Goal: Transaction & Acquisition: Purchase product/service

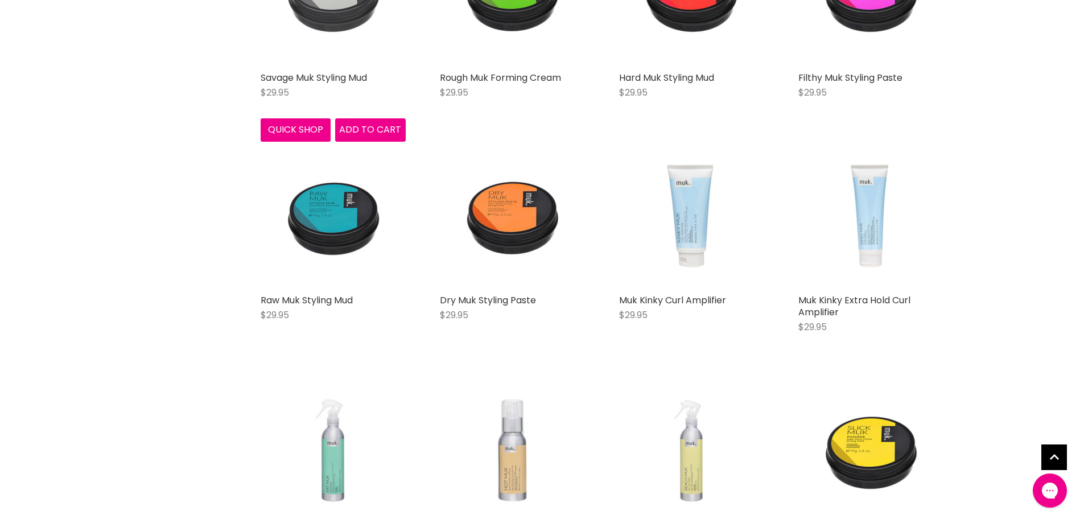
scroll to position [341, 0]
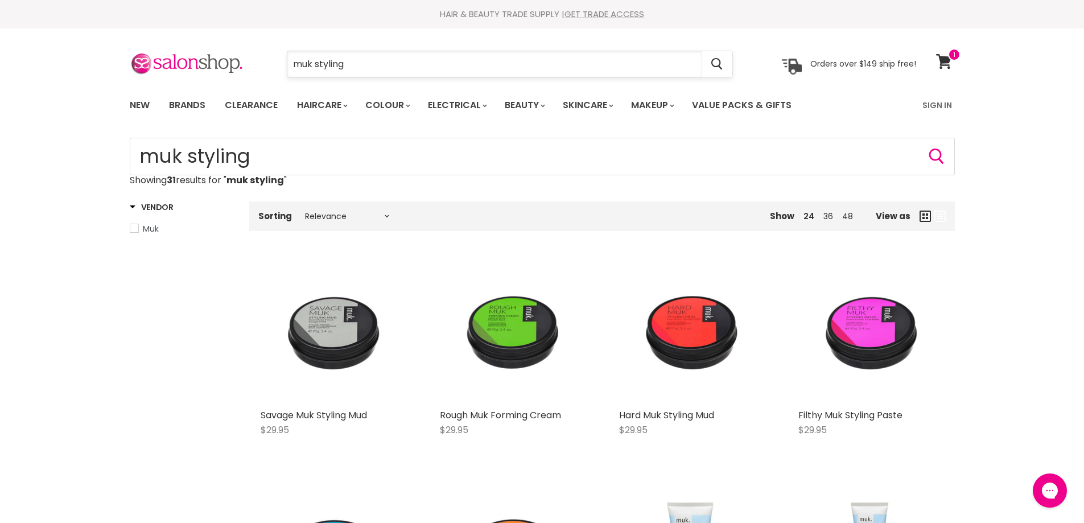
click at [354, 67] on input "muk styling" at bounding box center [494, 64] width 415 height 26
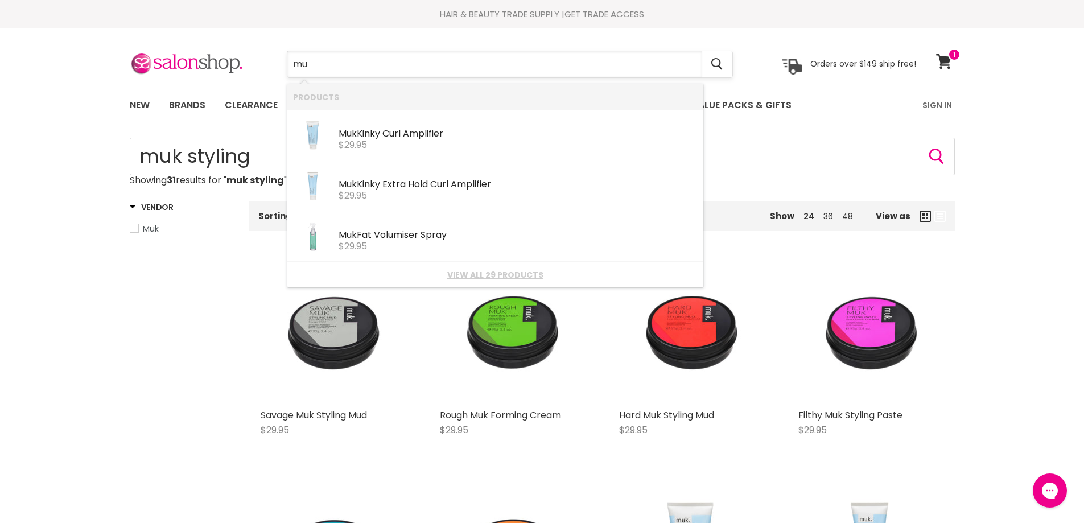
type input "m"
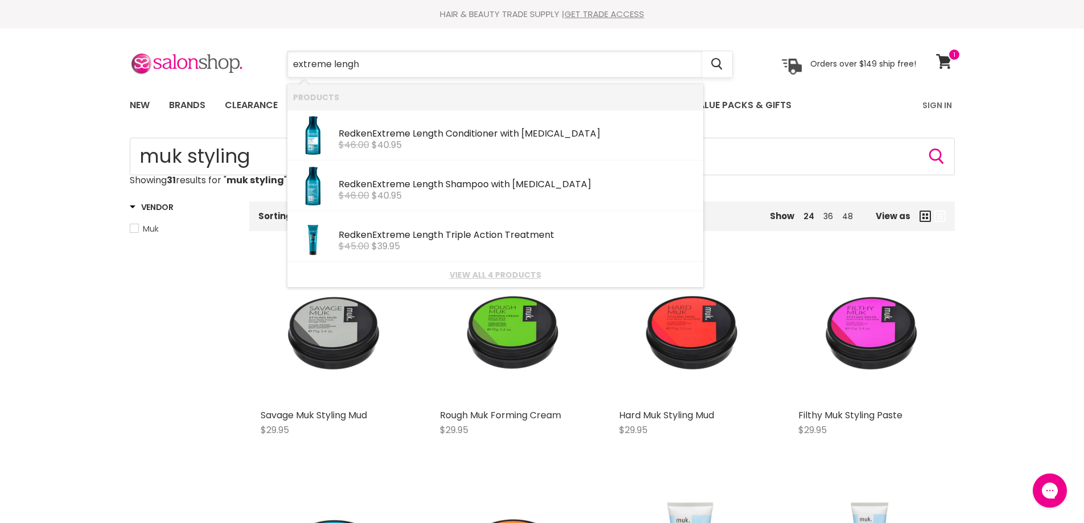
type input "extreme lenght"
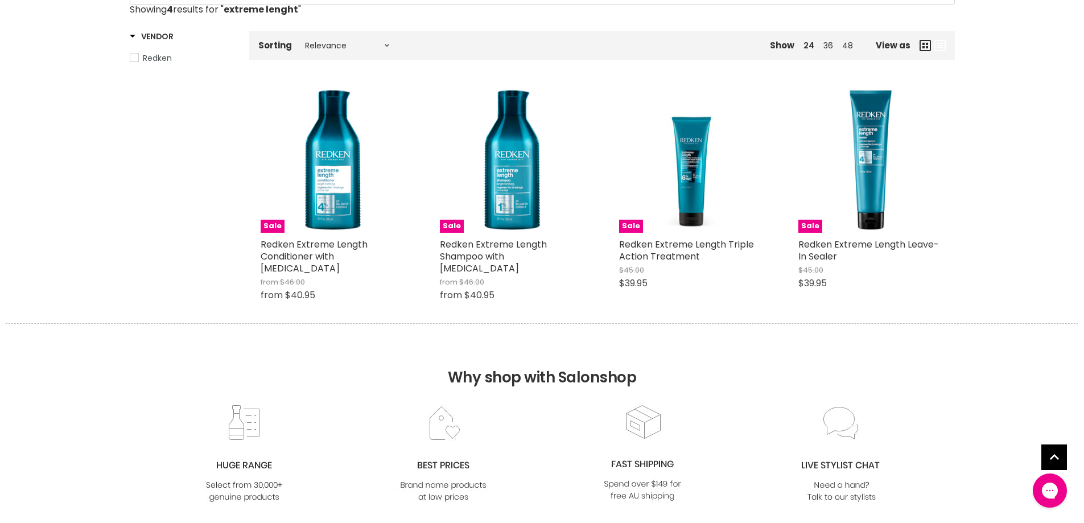
scroll to position [57, 0]
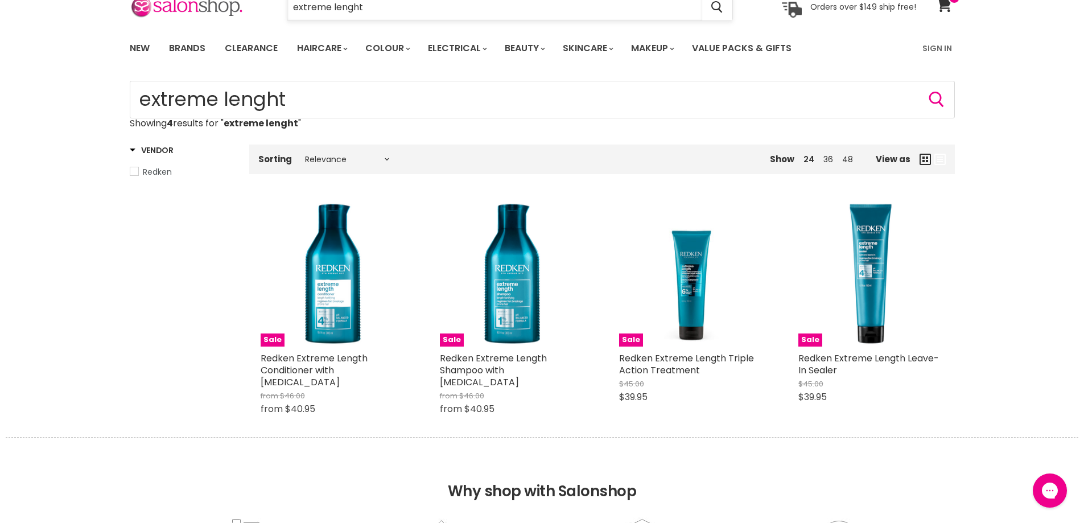
click at [360, 10] on input "extreme lenght" at bounding box center [494, 7] width 415 height 26
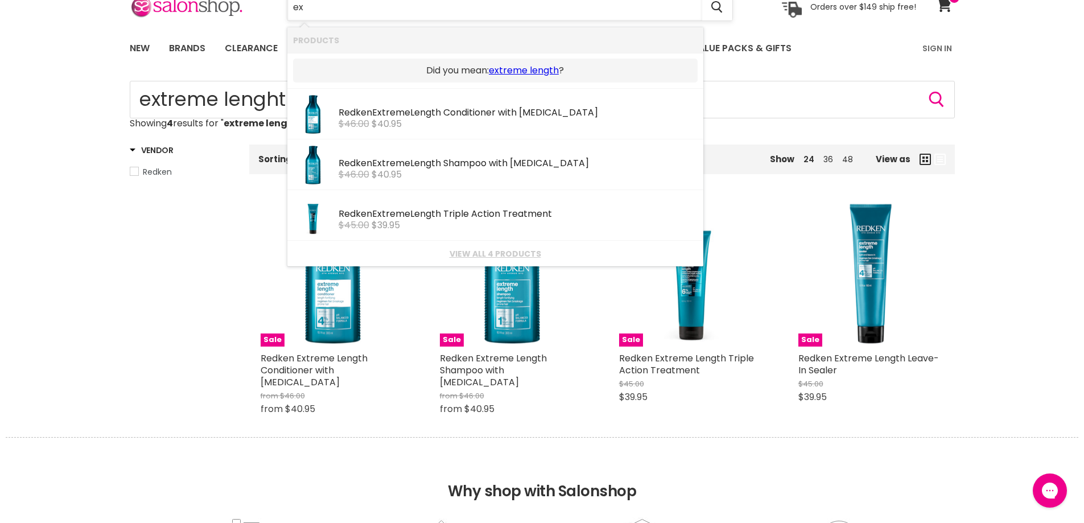
type input "e"
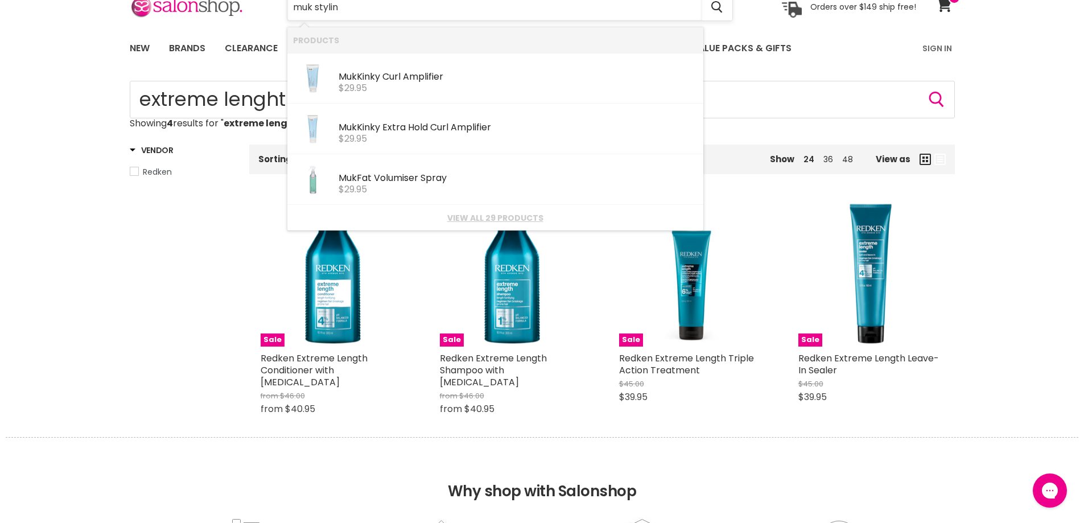
type input "muk styling"
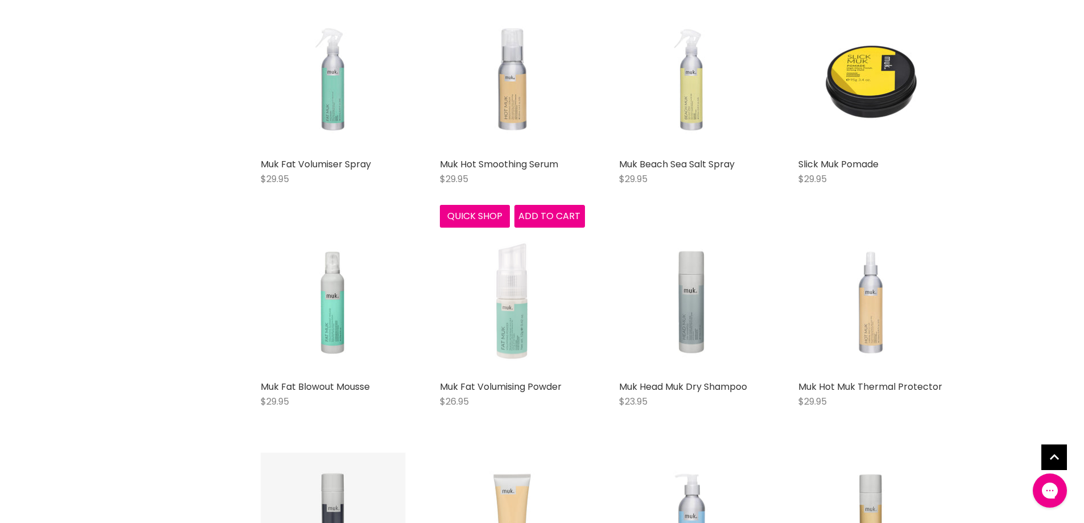
scroll to position [739, 0]
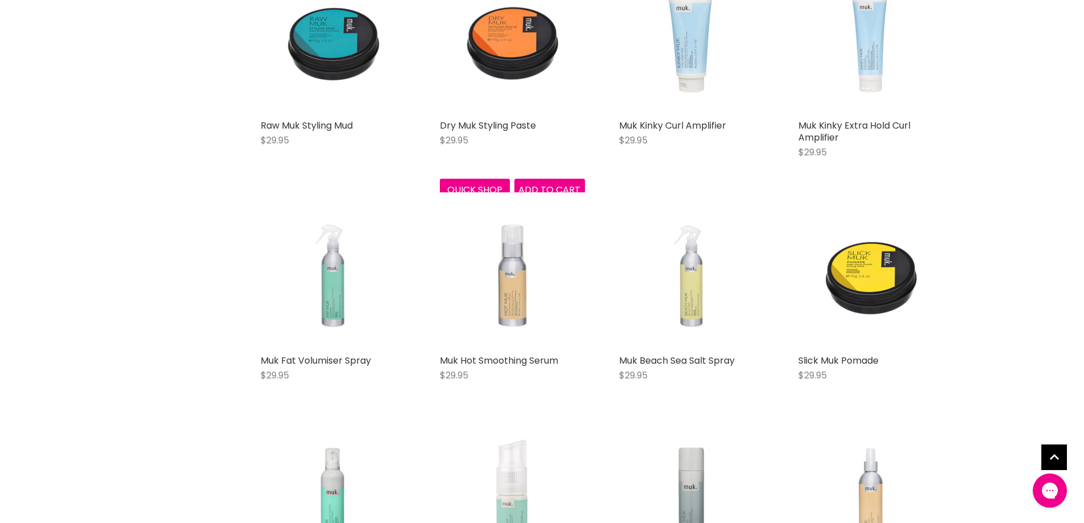
scroll to position [284, 0]
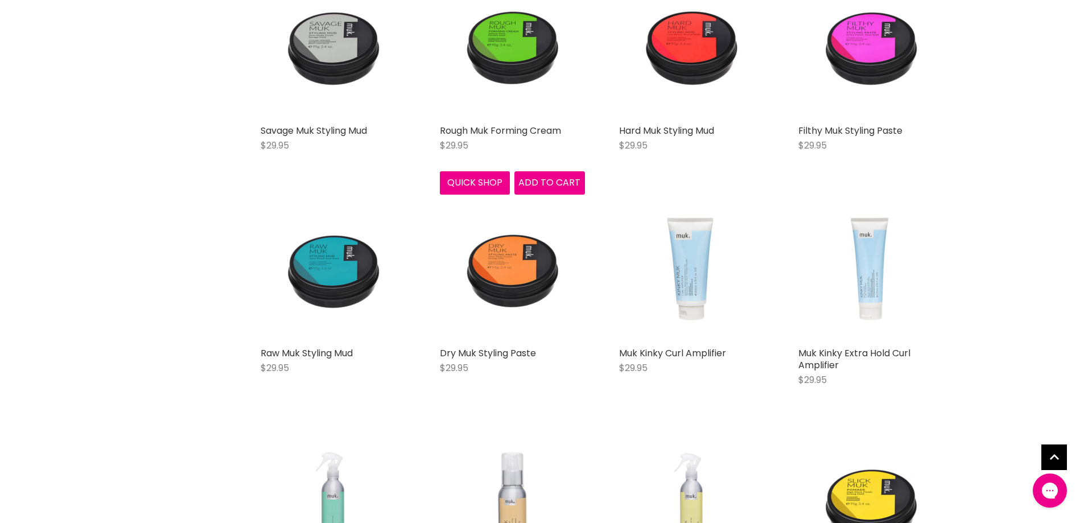
click at [470, 167] on div "Quick shop Add to cart" at bounding box center [512, 180] width 150 height 27
